Goal: Task Accomplishment & Management: Manage account settings

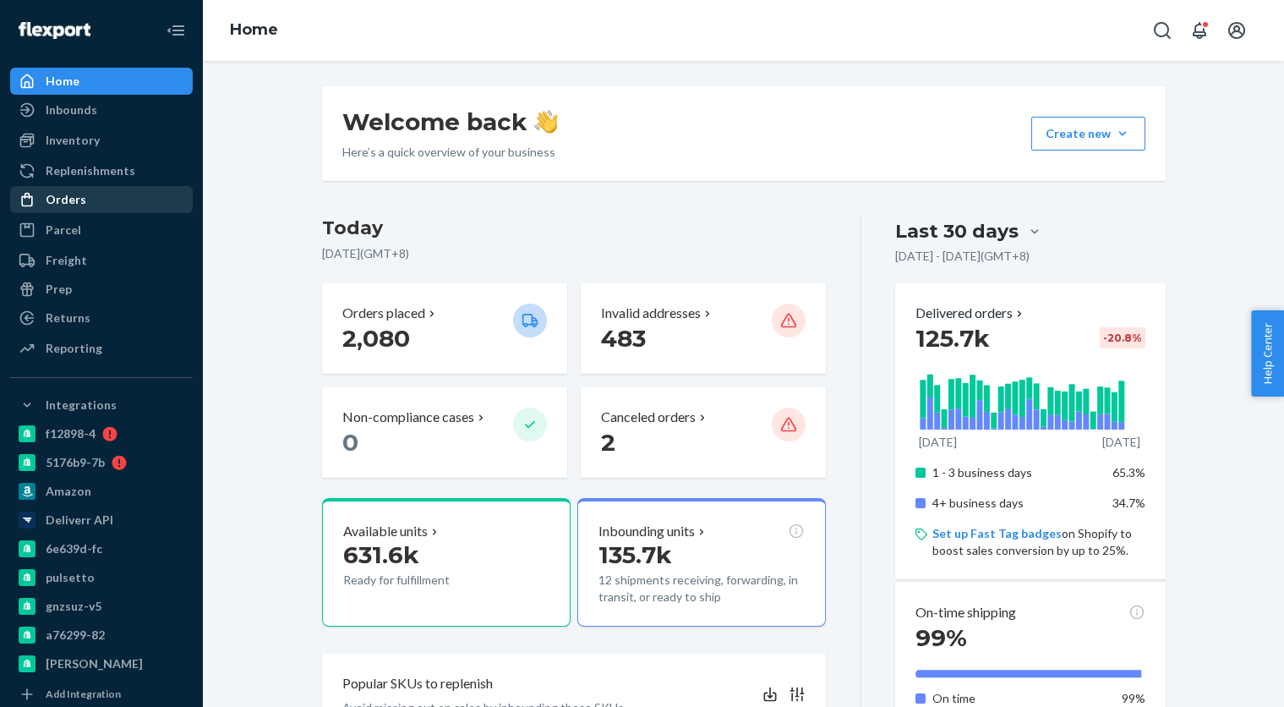
click at [67, 209] on div "Orders" at bounding box center [101, 200] width 179 height 24
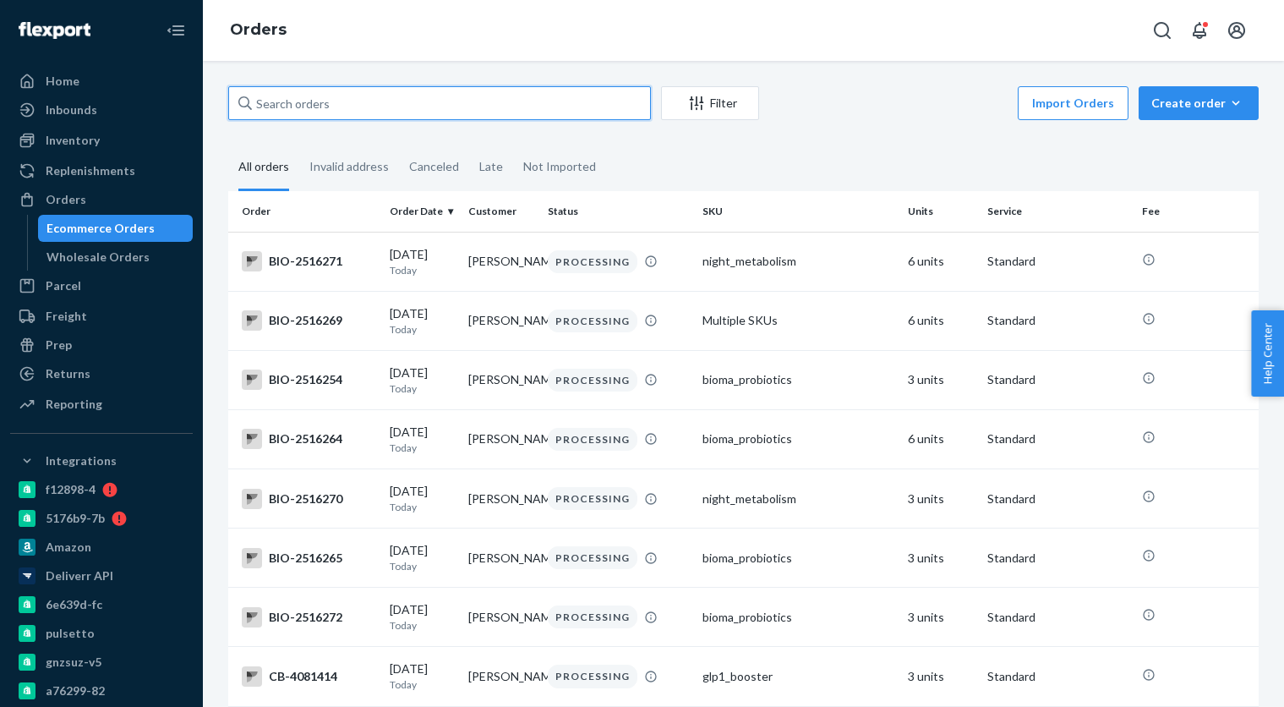
paste input "4009148"
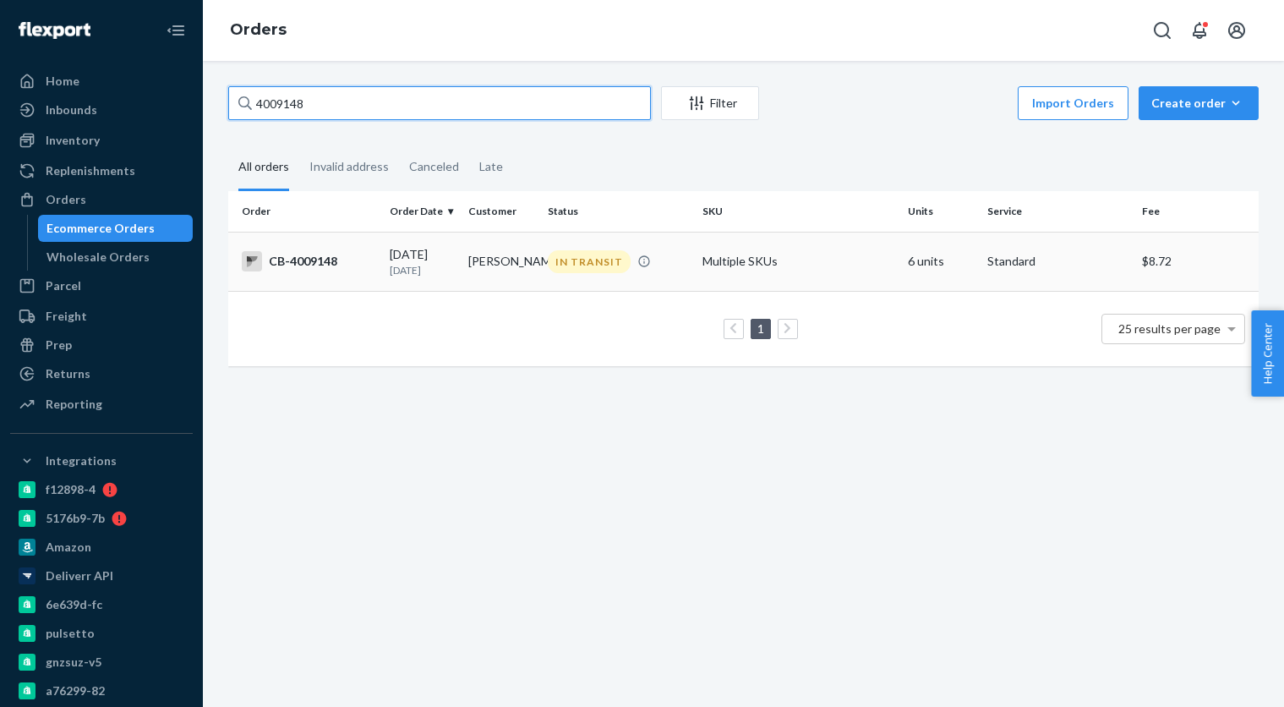
type input "4009148"
click at [500, 262] on td "Brian England" at bounding box center [501, 261] width 79 height 59
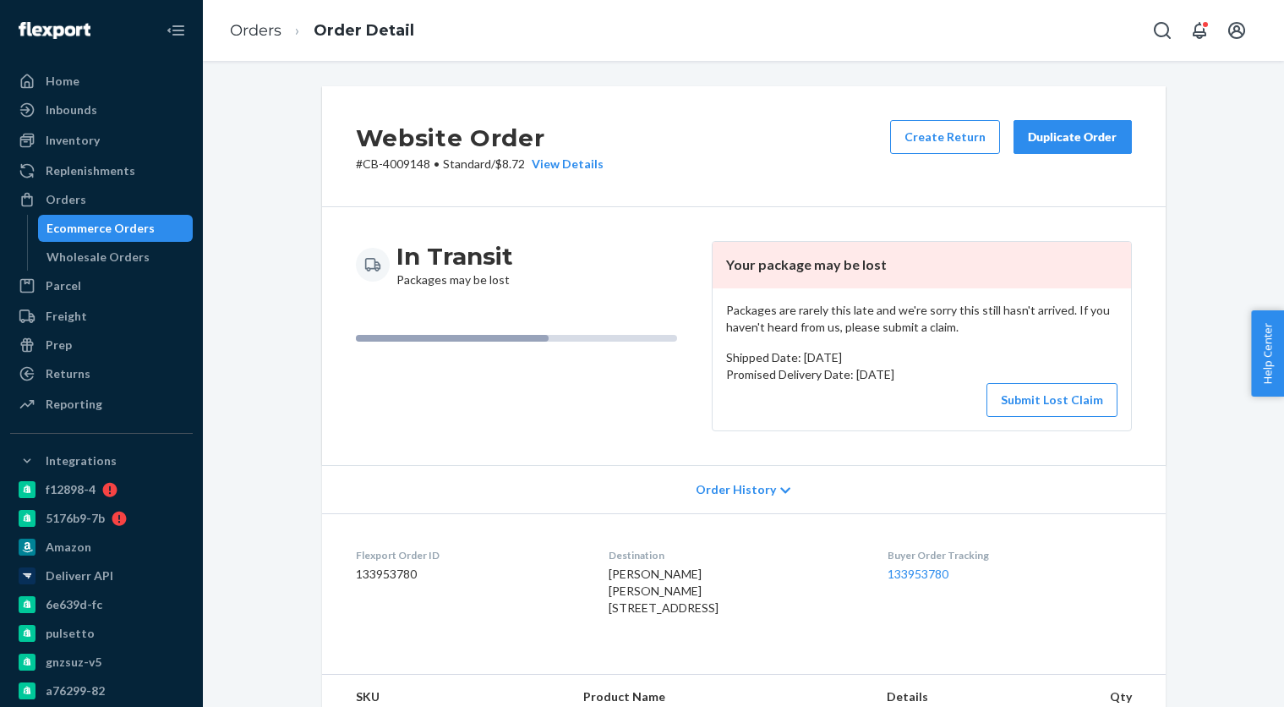
click at [950, 583] on div "Buyer Order Tracking 133953780" at bounding box center [1010, 585] width 244 height 75
click at [949, 578] on link "133953780" at bounding box center [918, 573] width 61 height 14
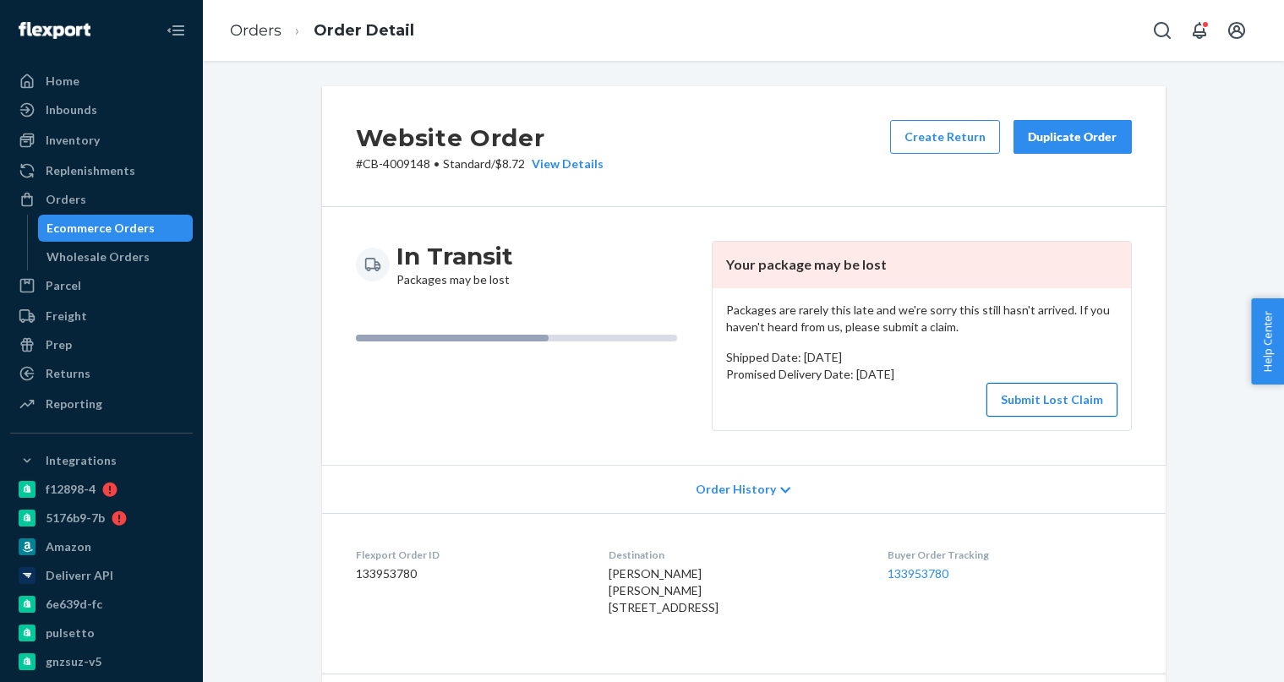
click at [1031, 402] on button "Submit Lost Claim" at bounding box center [1052, 400] width 131 height 34
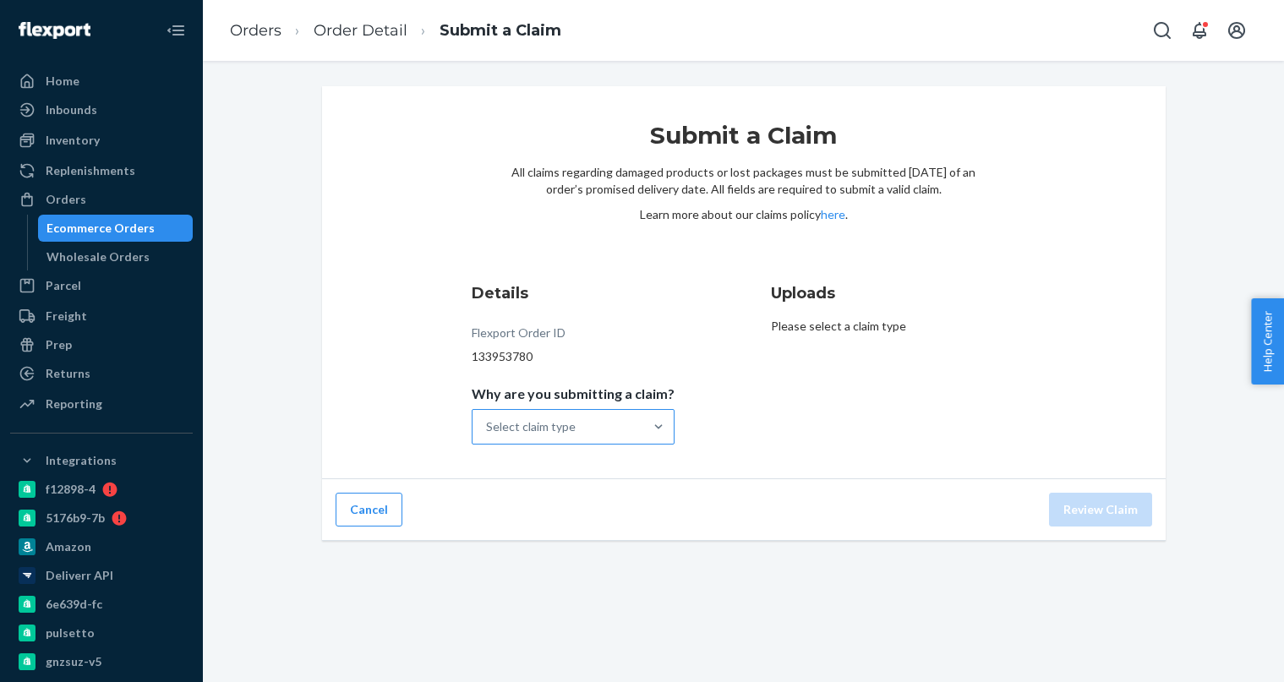
click at [611, 422] on div "Select claim type" at bounding box center [558, 427] width 171 height 34
click at [488, 422] on input "Why are you submitting a claim? Select claim type" at bounding box center [487, 427] width 2 height 17
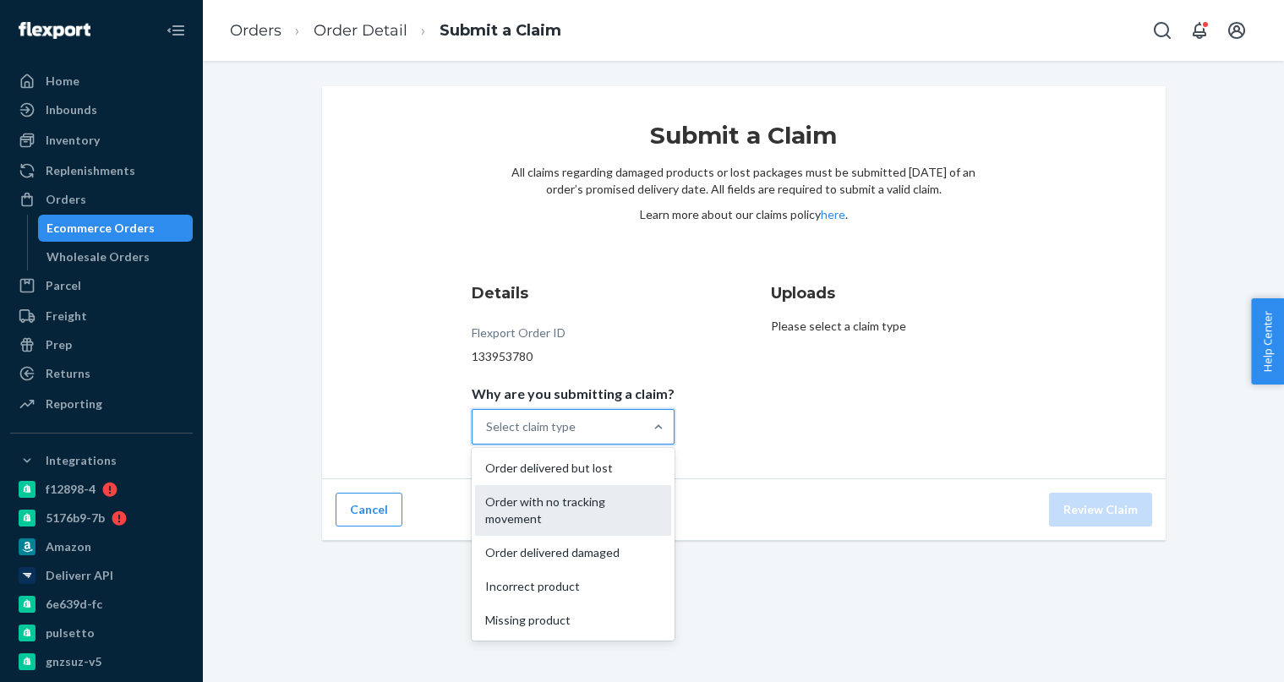
click at [600, 509] on div "Order with no tracking movement" at bounding box center [573, 510] width 196 height 51
click at [488, 435] on input "Why are you submitting a claim? option Order with no tracking movement focused,…" at bounding box center [487, 427] width 2 height 17
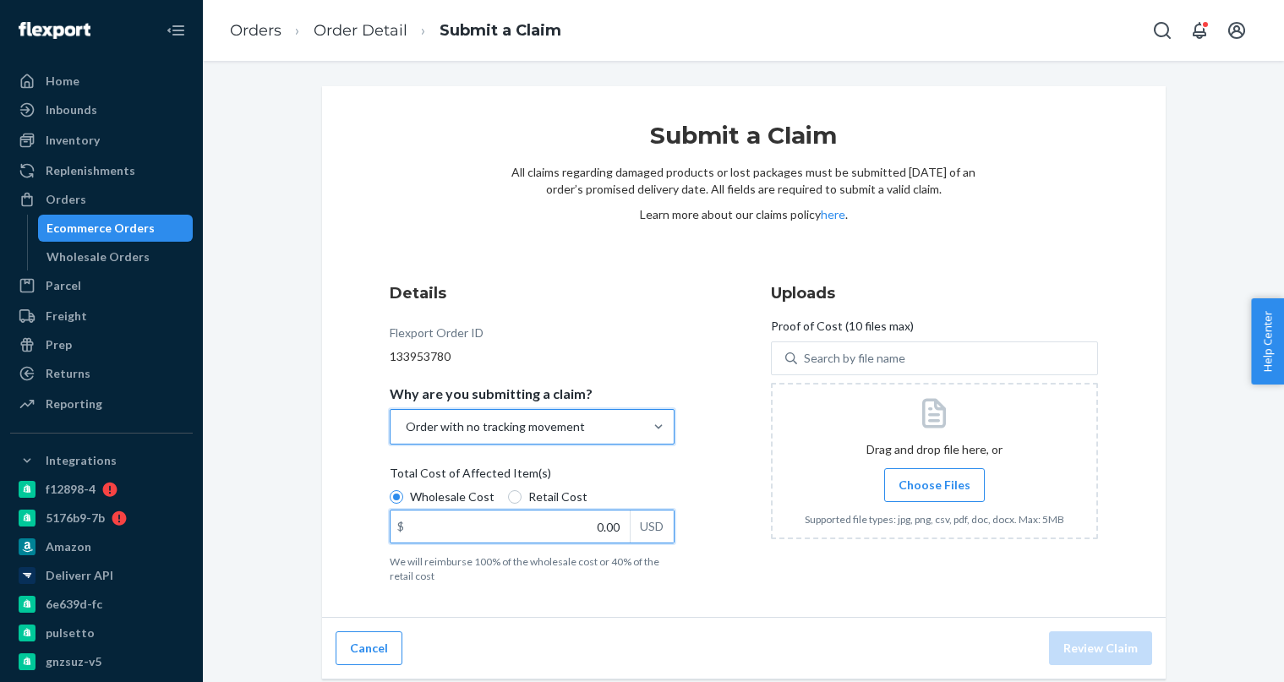
click at [552, 533] on input "0.00" at bounding box center [510, 527] width 239 height 32
paste input "18"
type input "180.00"
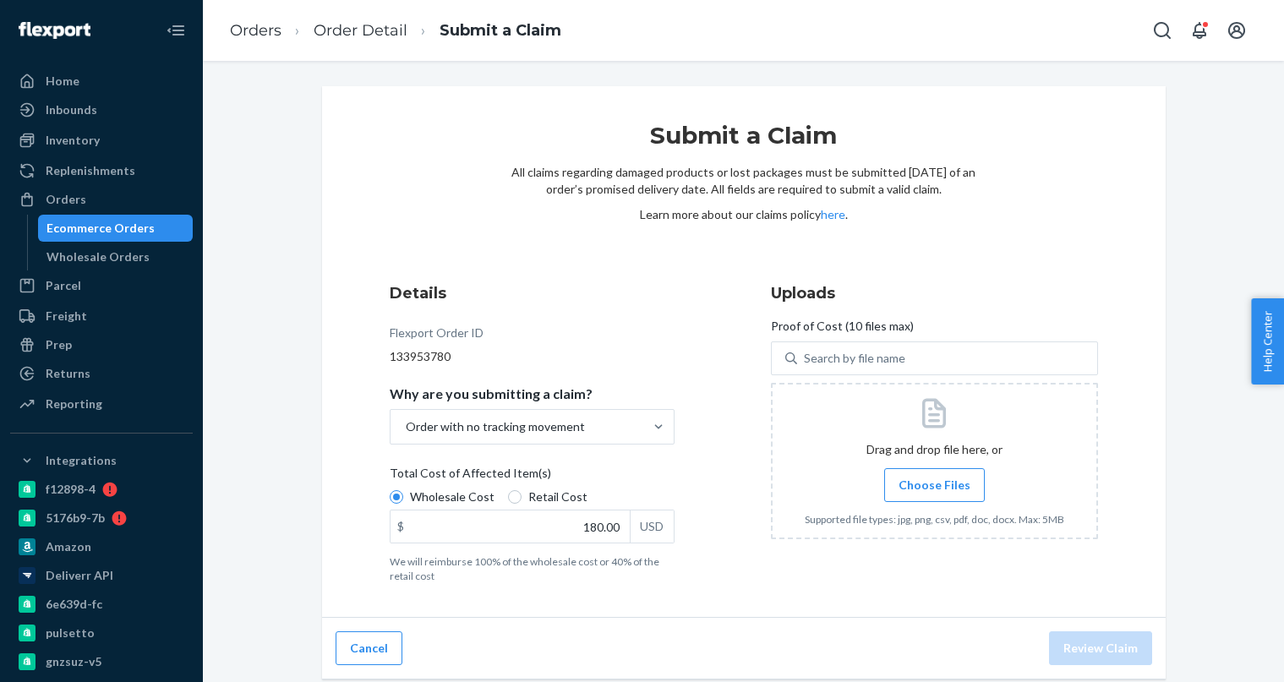
click at [562, 579] on p "We will reimburse 100% of the wholesale cost or 40% of the retail cost" at bounding box center [532, 569] width 285 height 29
click at [403, 504] on input "Wholesale Cost" at bounding box center [397, 497] width 14 height 14
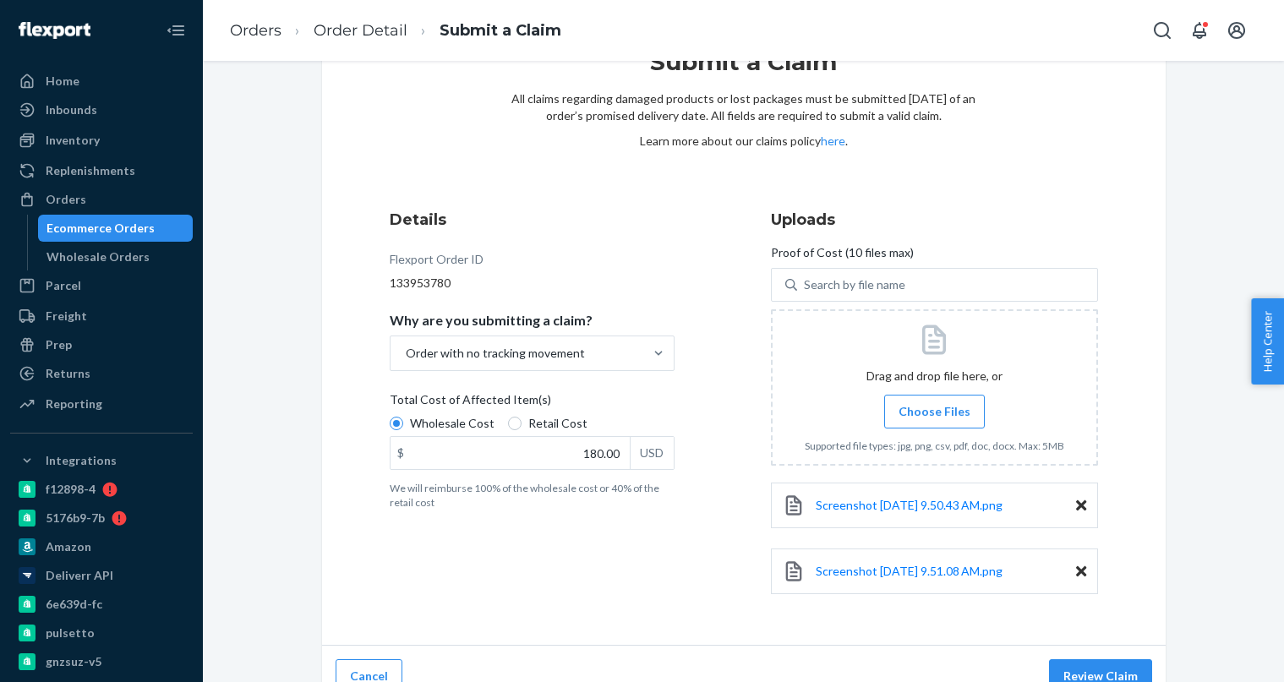
scroll to position [99, 0]
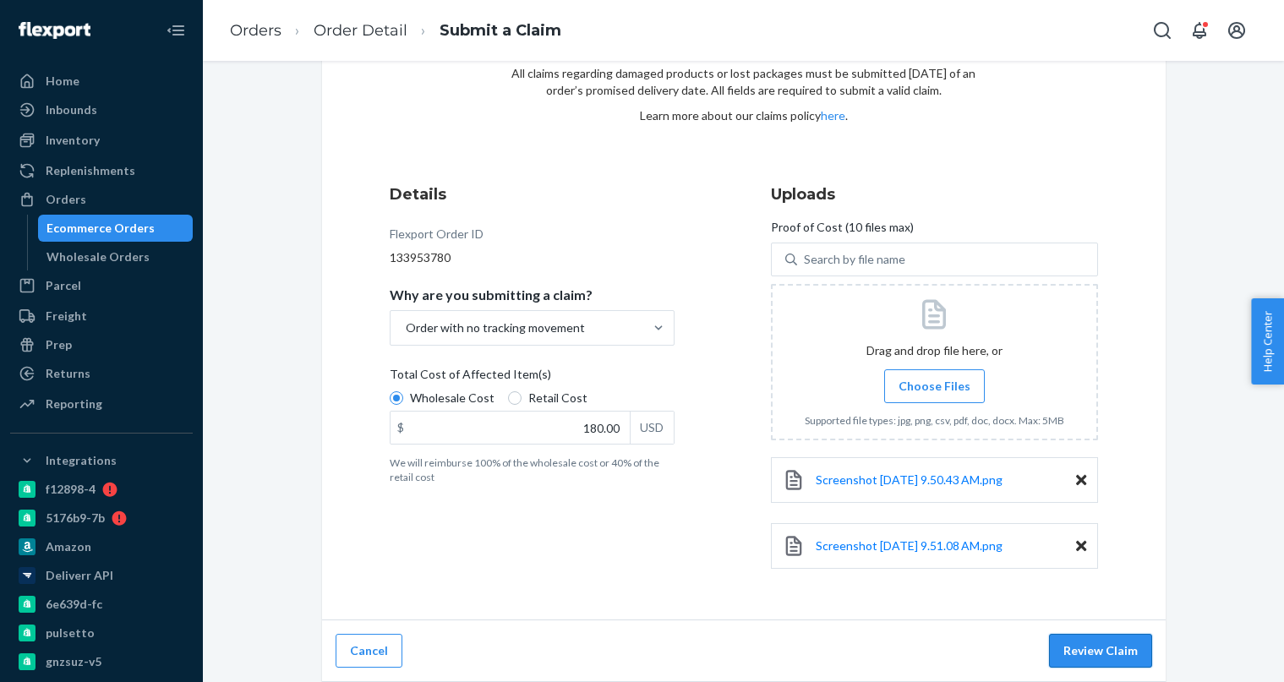
click at [1093, 652] on button "Review Claim" at bounding box center [1100, 651] width 103 height 34
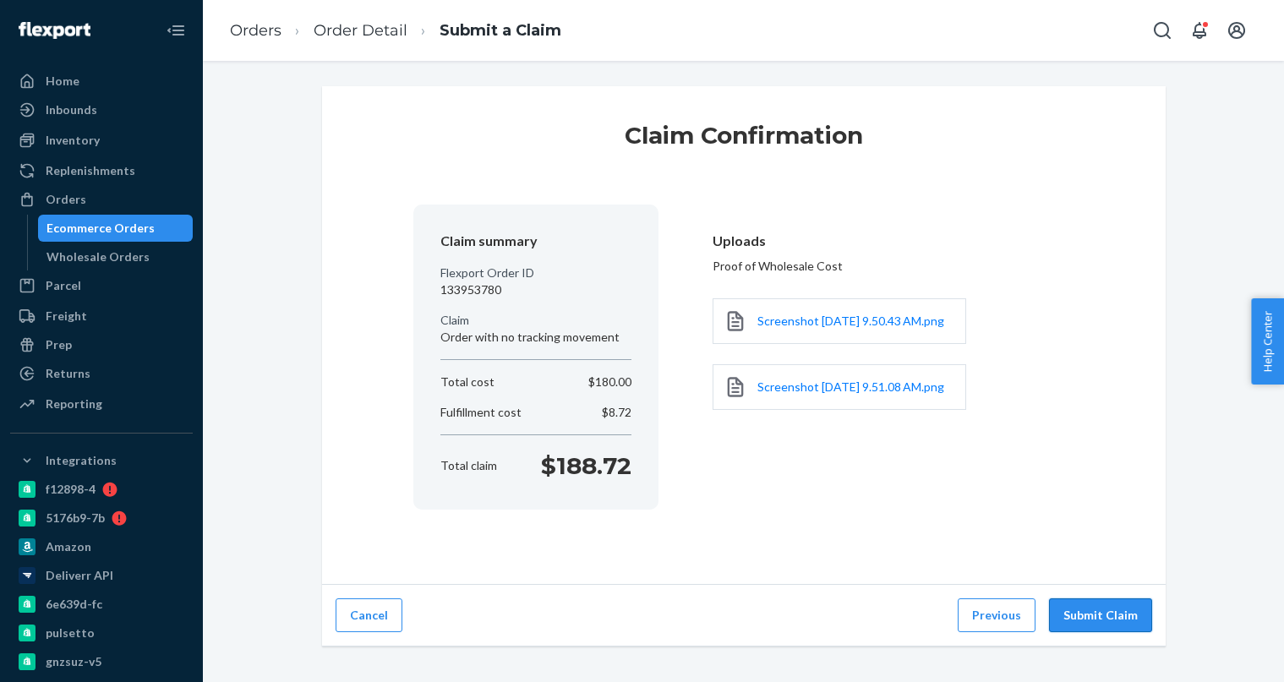
click at [1092, 622] on button "Submit Claim" at bounding box center [1100, 616] width 103 height 34
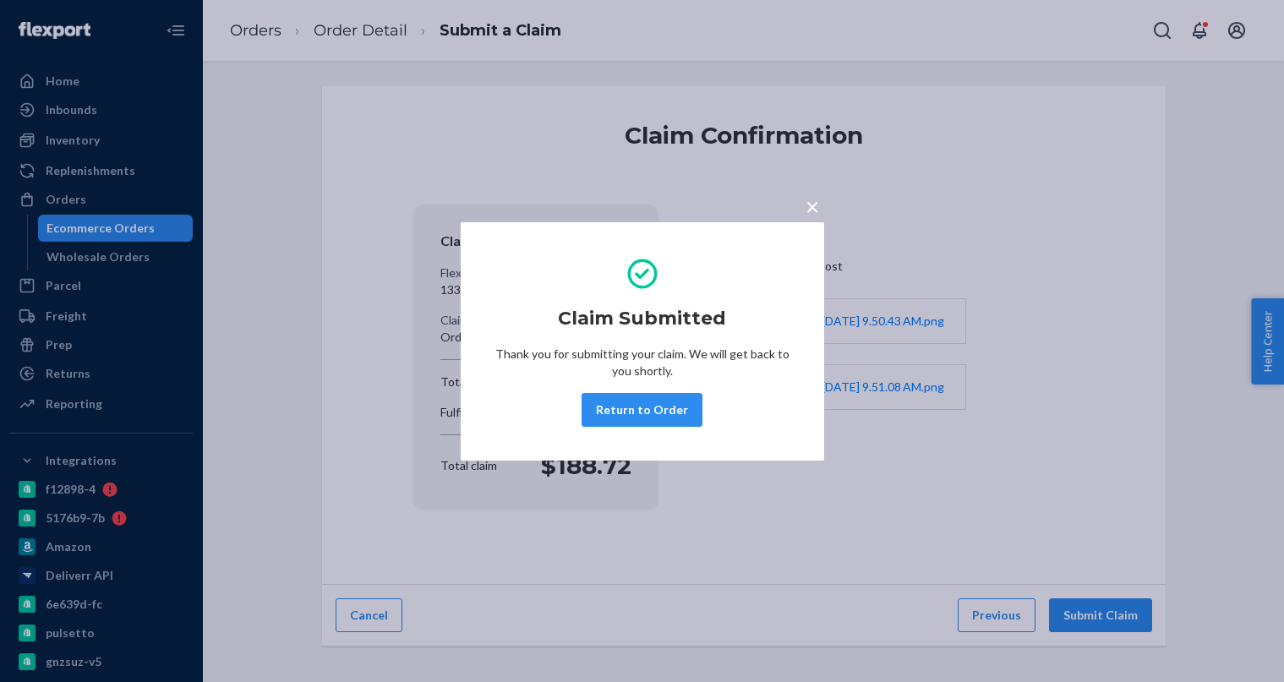
drag, startPoint x: 662, startPoint y: 409, endPoint x: 643, endPoint y: 400, distance: 20.8
click at [662, 409] on button "Return to Order" at bounding box center [642, 410] width 121 height 34
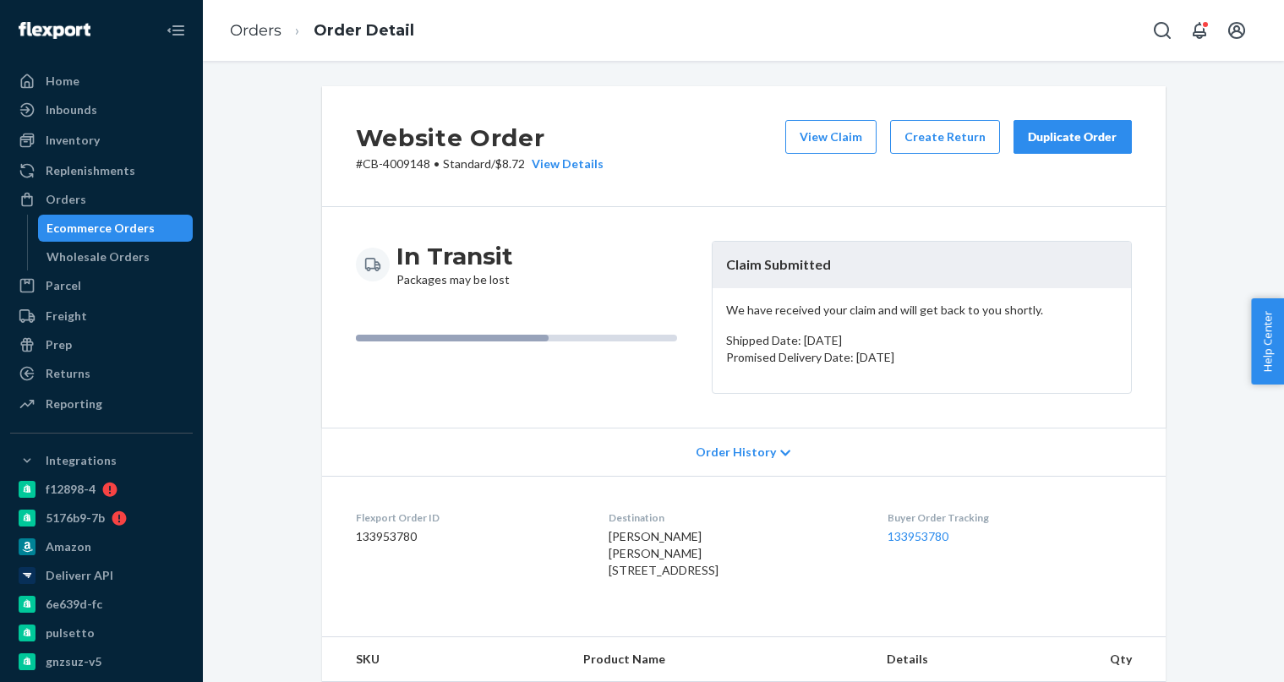
click at [116, 225] on div "Ecommerce Orders" at bounding box center [101, 228] width 108 height 17
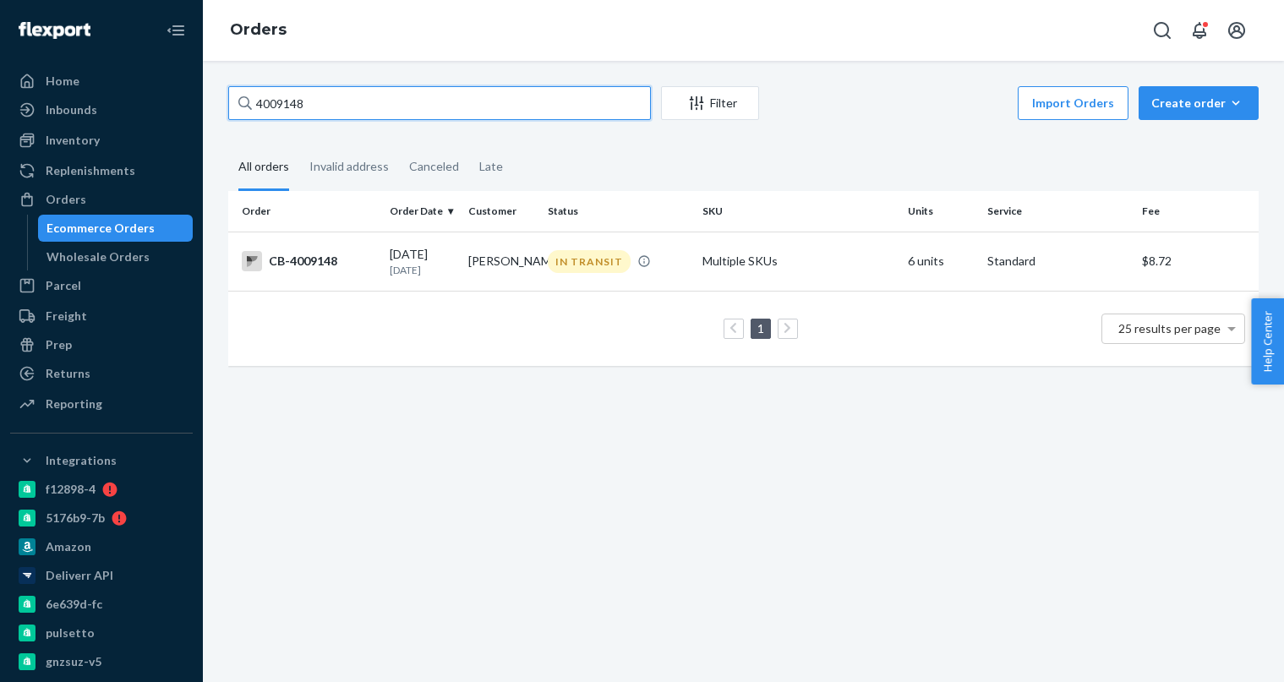
paste input "48592"
type input "4048592"
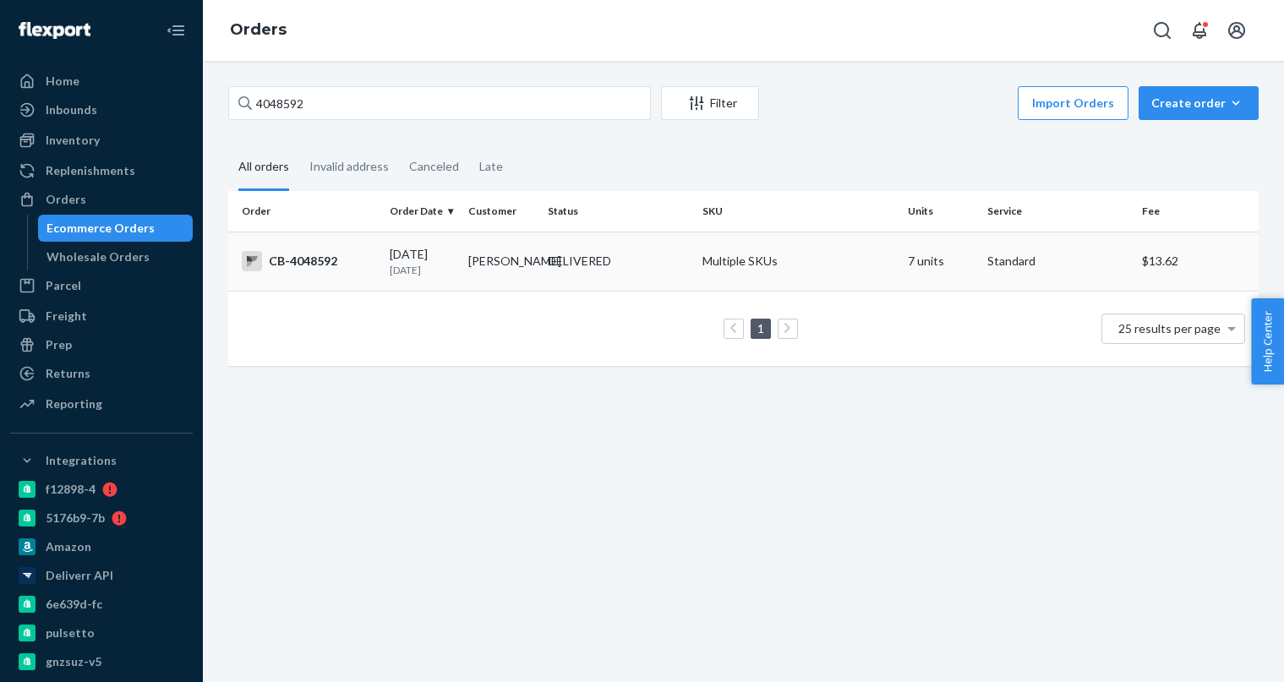
click at [369, 267] on div "CB-4048592" at bounding box center [309, 261] width 134 height 20
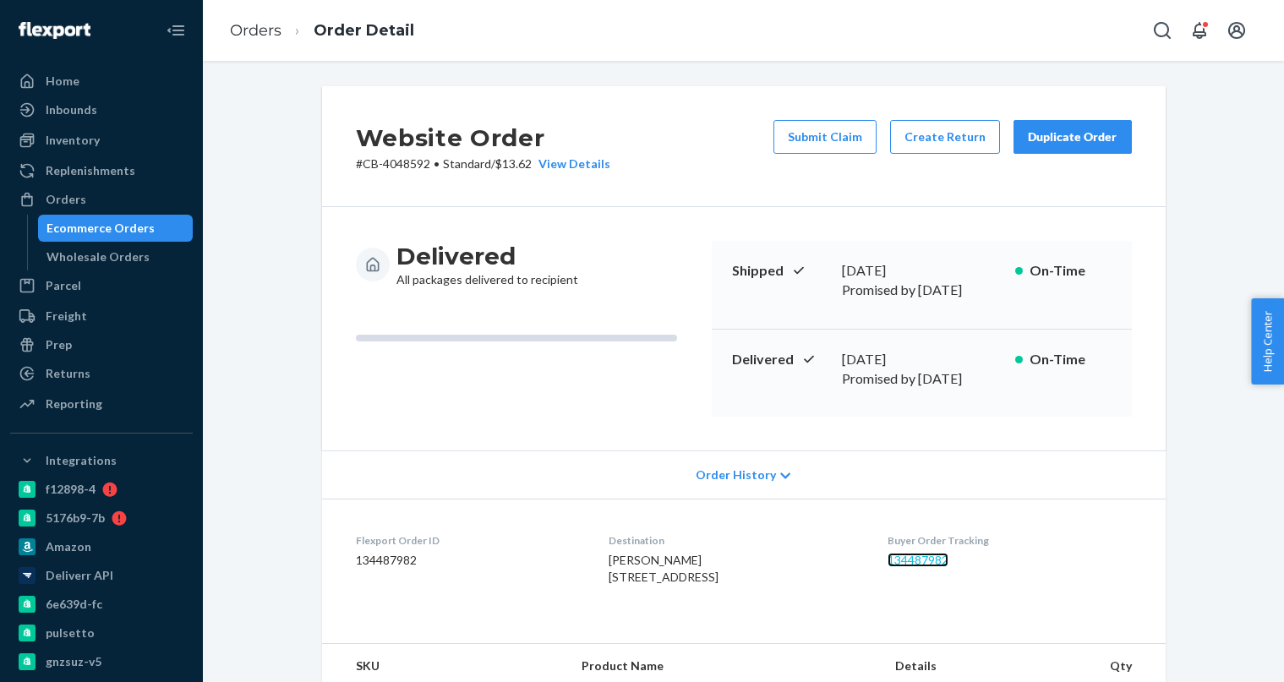
click at [949, 553] on link "134487982" at bounding box center [918, 560] width 61 height 14
click at [134, 227] on div "Ecommerce Orders" at bounding box center [101, 228] width 108 height 17
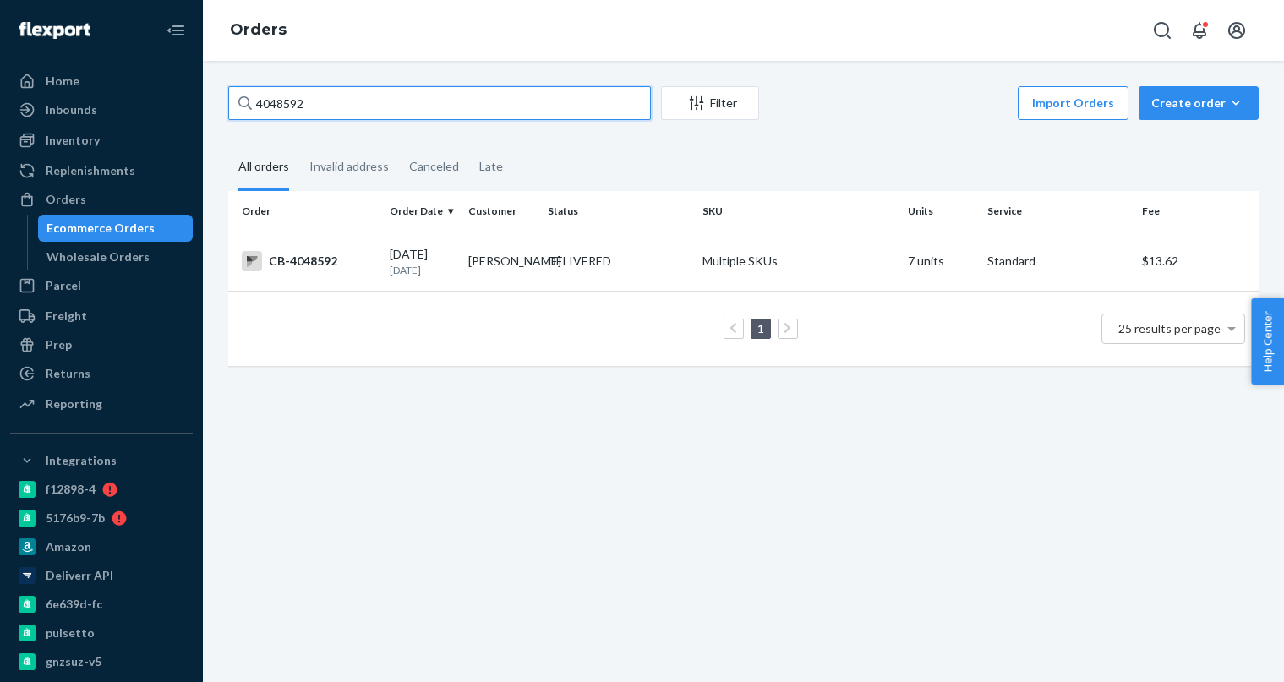
paste input "https://api.colonbroom.com/_/nova/resources/orders/4080391#:~:text=ID-,4080391,…"
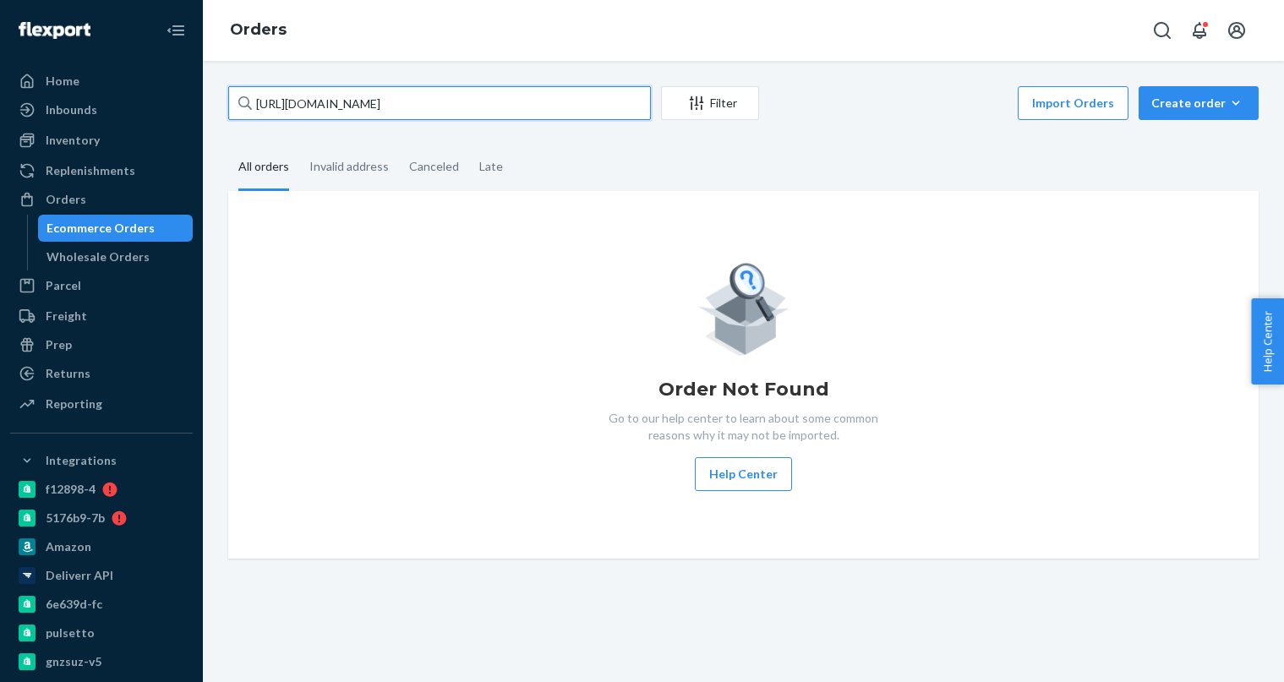
click at [553, 108] on input "https://api.colonbroom.com/_/nova/resources/orders/4080391#:~:text=ID-,4080391,…" at bounding box center [439, 103] width 423 height 34
click at [458, 110] on input "https://api.colonbroom.com/_/nova/resources/orders/4080391#:~:text=ID-,,-UUID" at bounding box center [439, 103] width 423 height 34
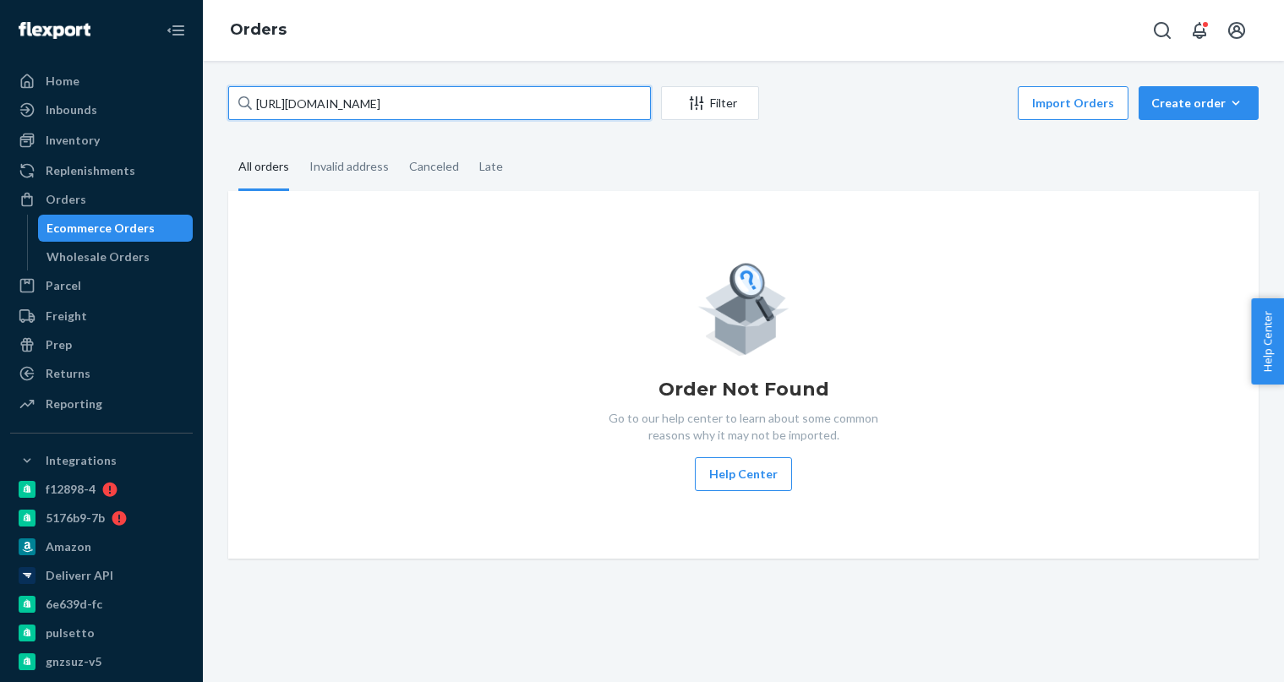
click at [458, 110] on input "https://api.colonbroom.com/_/nova/resources/orders/4080391#:~:text=ID-,,-UUID" at bounding box center [439, 103] width 423 height 34
paste input "4080391"
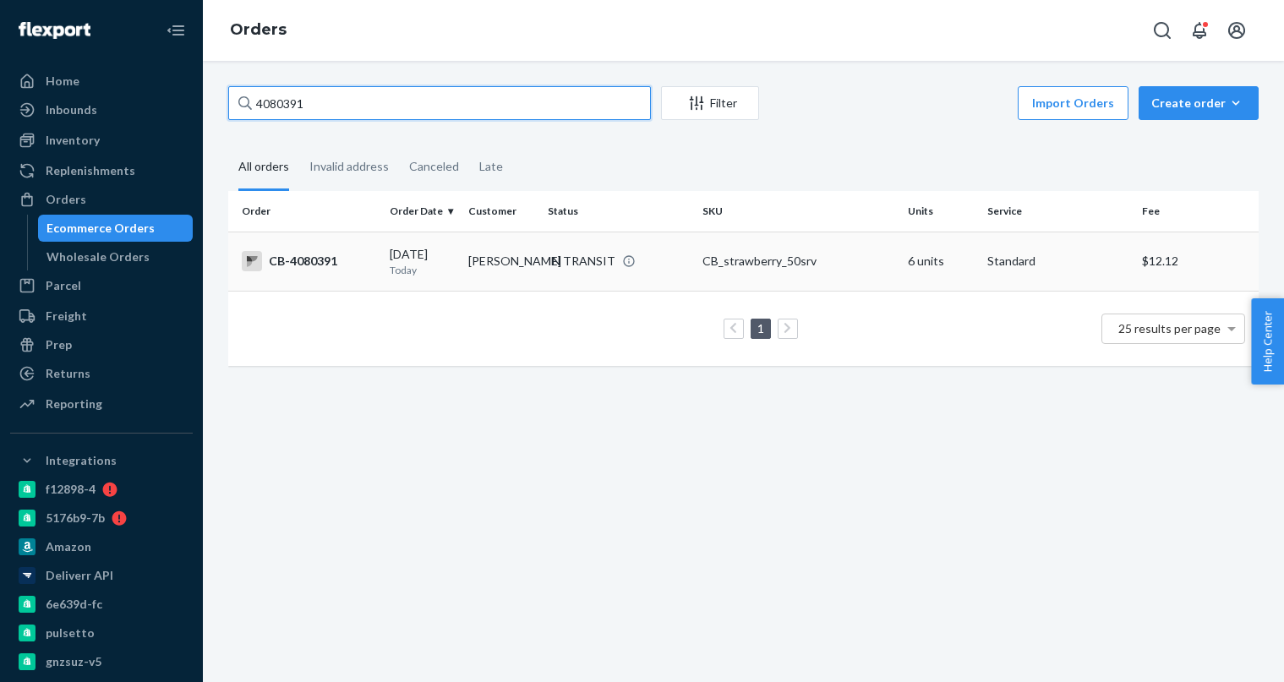
type input "4080391"
click at [456, 265] on td "08/23/2025 Today" at bounding box center [422, 261] width 79 height 59
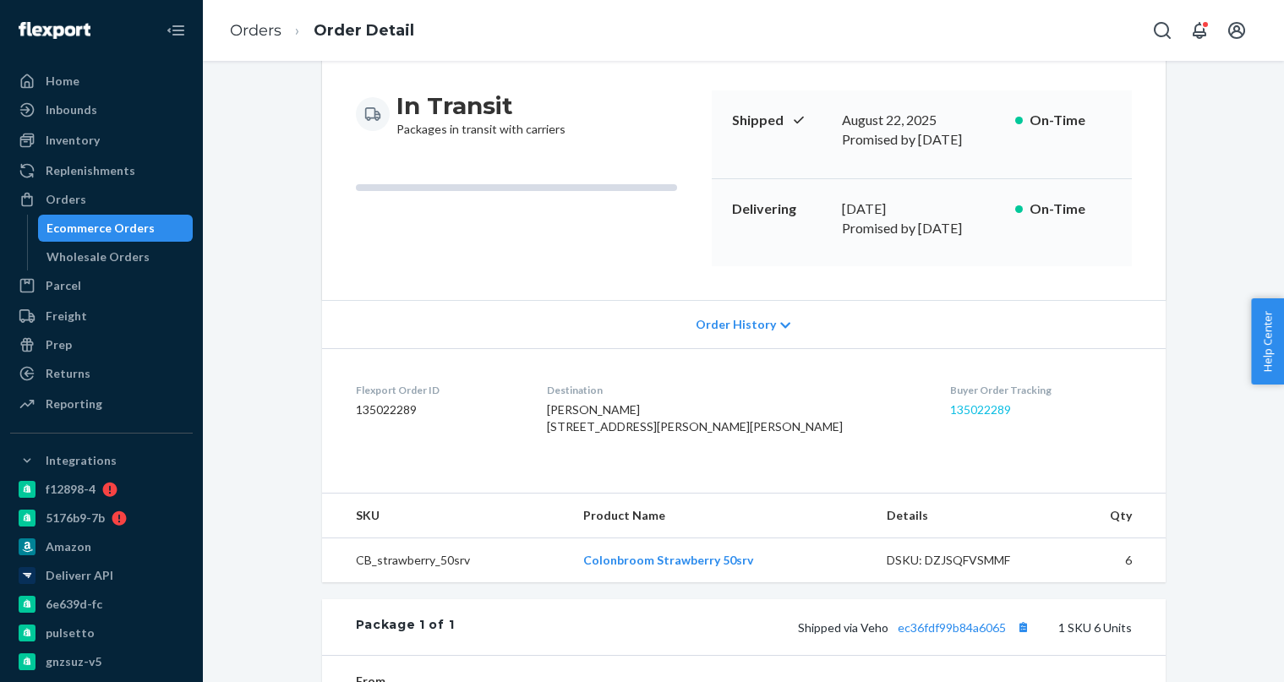
scroll to position [151, 0]
click at [950, 402] on link "135022289" at bounding box center [980, 409] width 61 height 14
click at [159, 221] on div "Ecommerce Orders" at bounding box center [116, 228] width 152 height 24
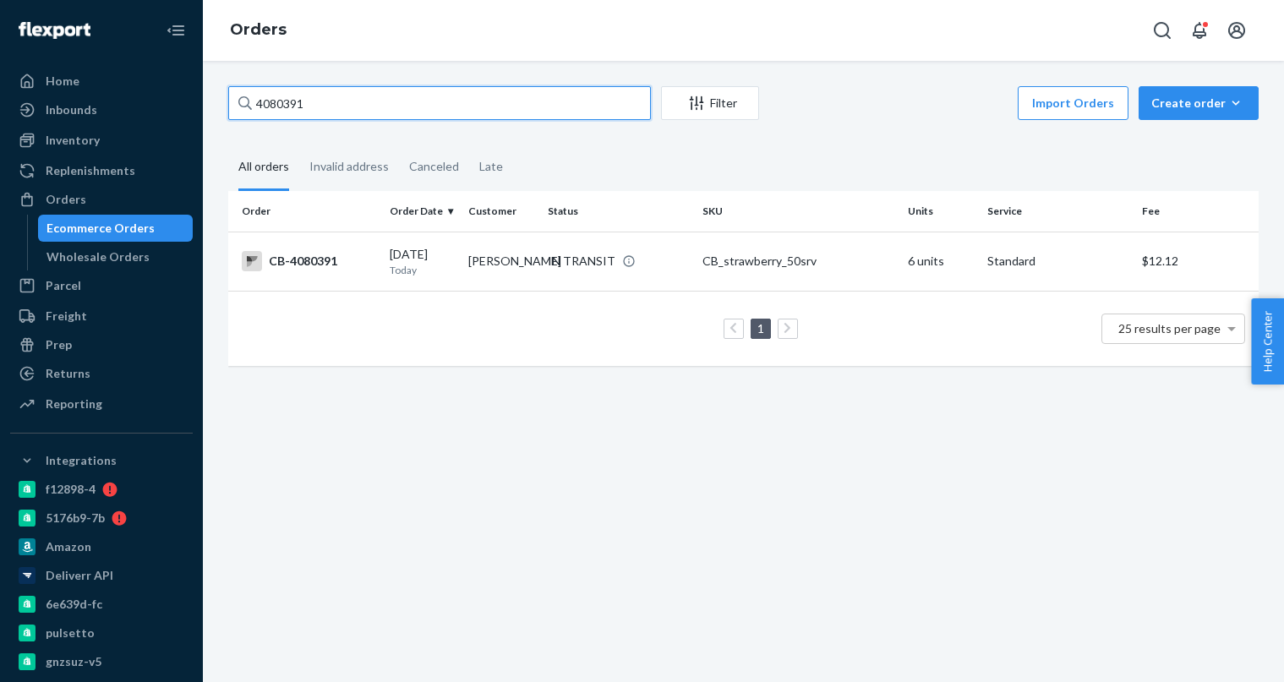
paste input "599"
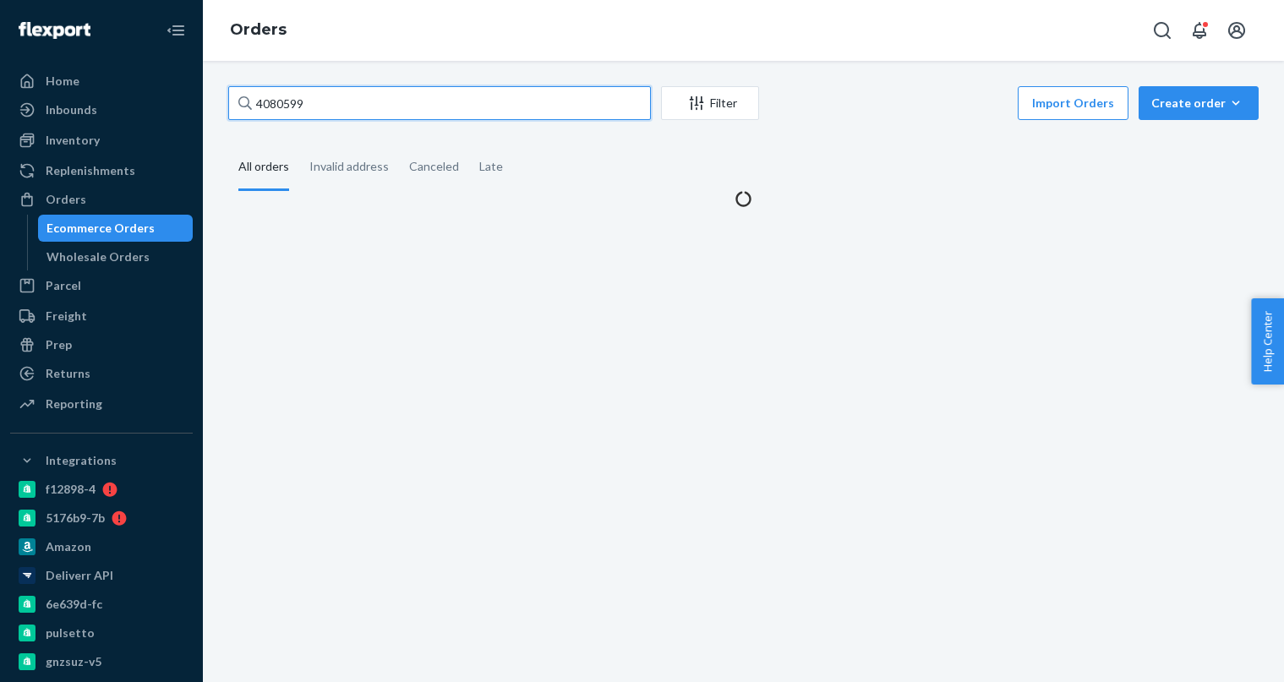
type input "4080599"
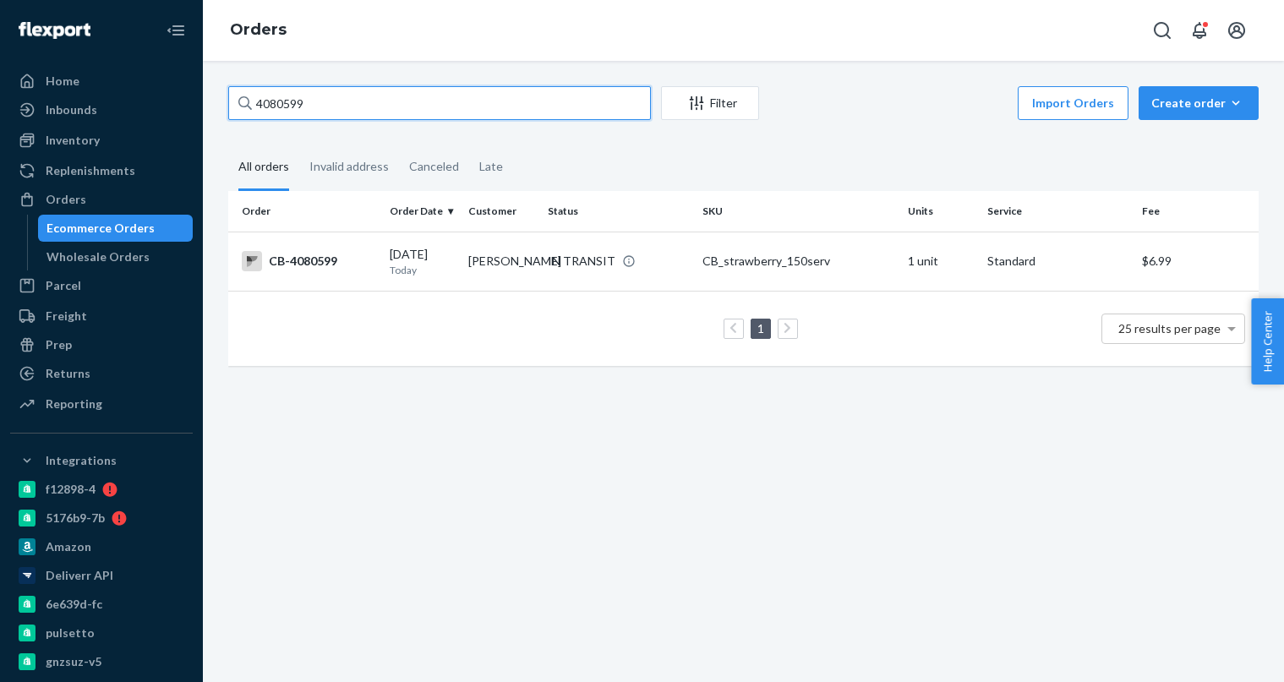
click at [322, 106] on input "4080599" at bounding box center [439, 103] width 423 height 34
click at [423, 265] on p "Today" at bounding box center [422, 270] width 65 height 14
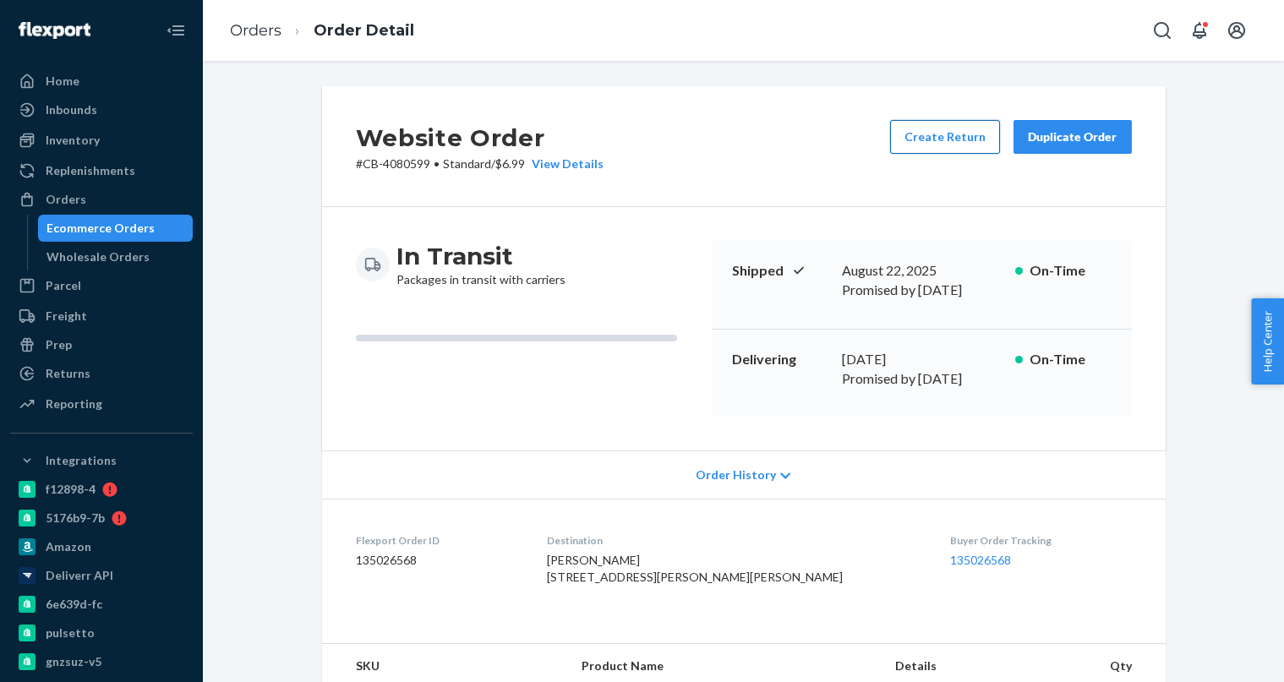
click at [957, 141] on button "Create Return" at bounding box center [945, 137] width 110 height 34
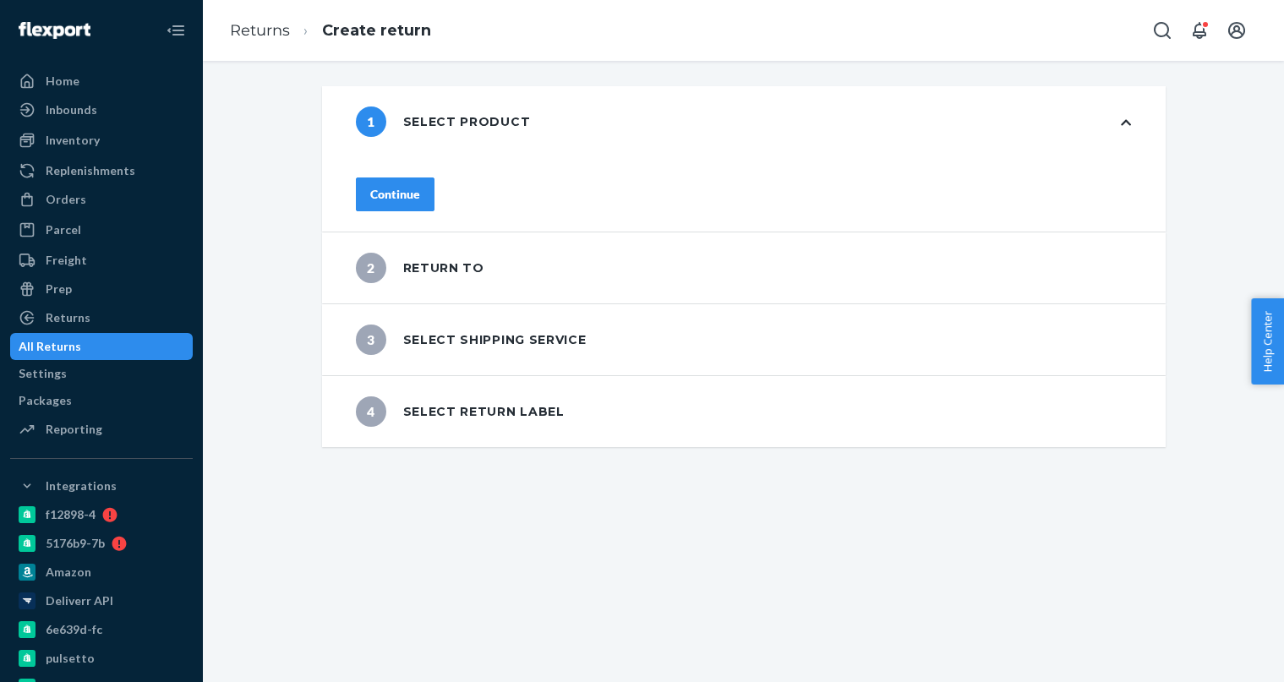
click at [420, 194] on div "Continue" at bounding box center [395, 194] width 50 height 17
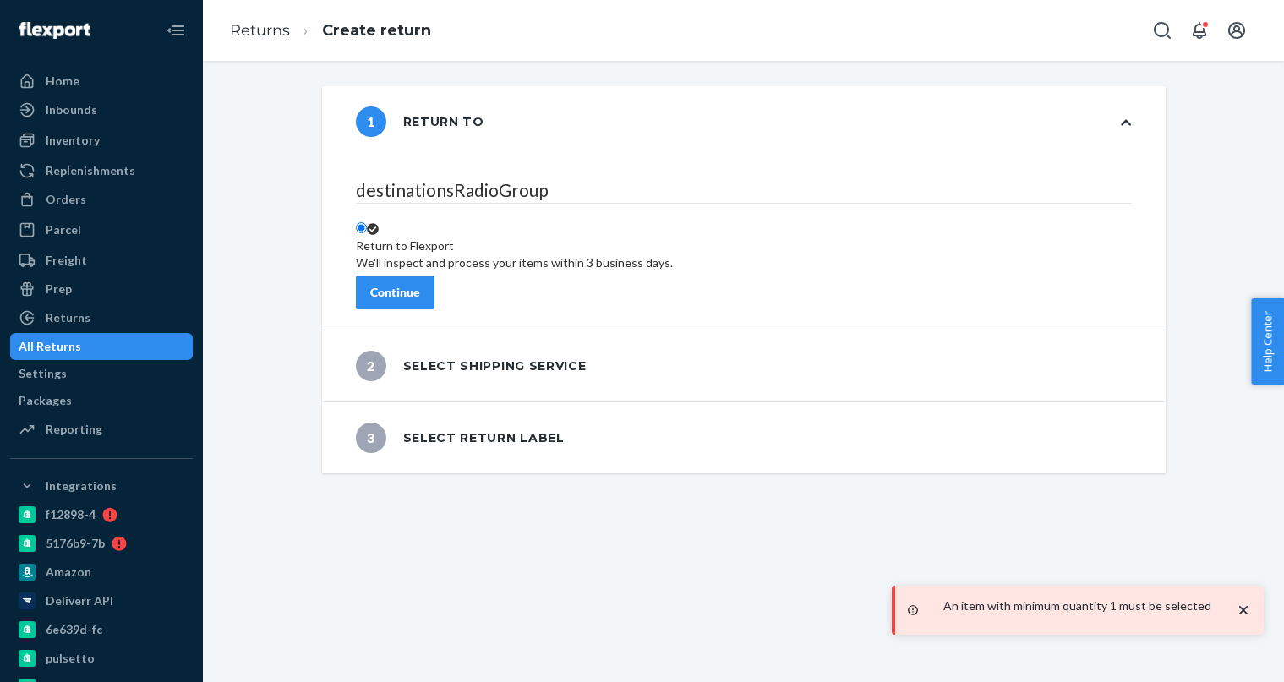
click at [435, 276] on button "Continue" at bounding box center [395, 293] width 79 height 34
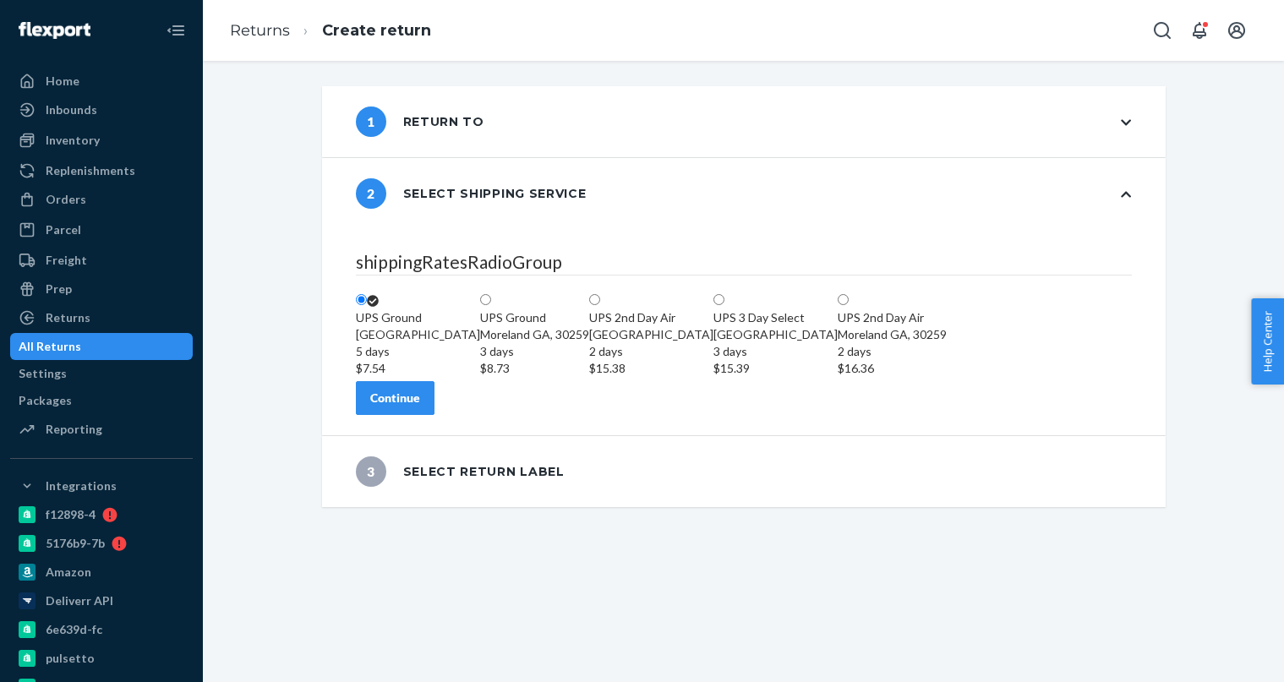
click at [420, 407] on div "Continue" at bounding box center [395, 398] width 50 height 17
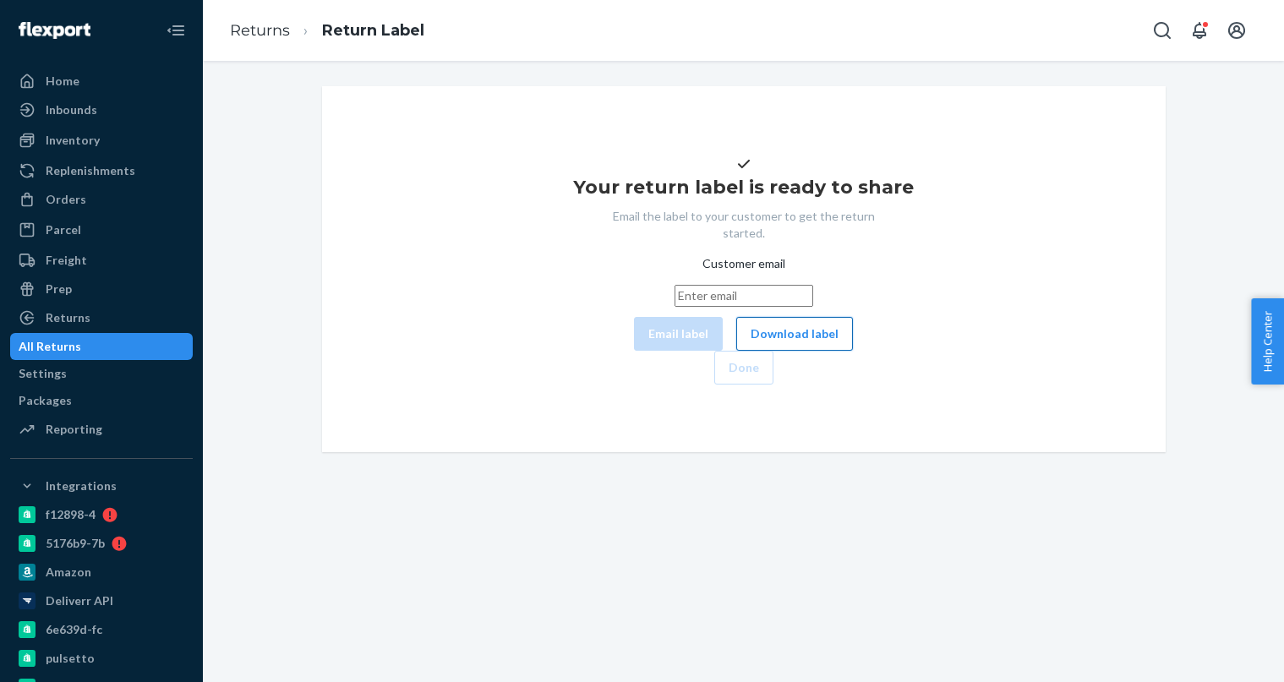
click at [736, 351] on button "Download label" at bounding box center [794, 334] width 117 height 34
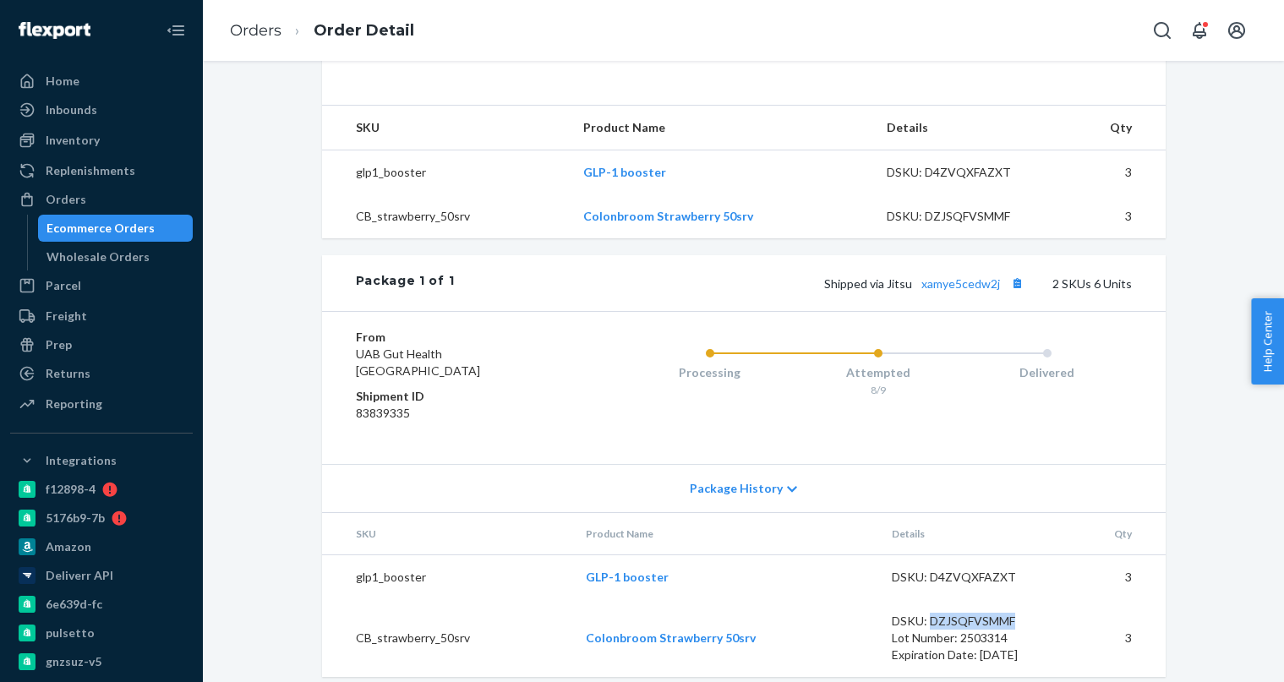
scroll to position [635, 0]
